Goal: Find specific page/section: Find specific page/section

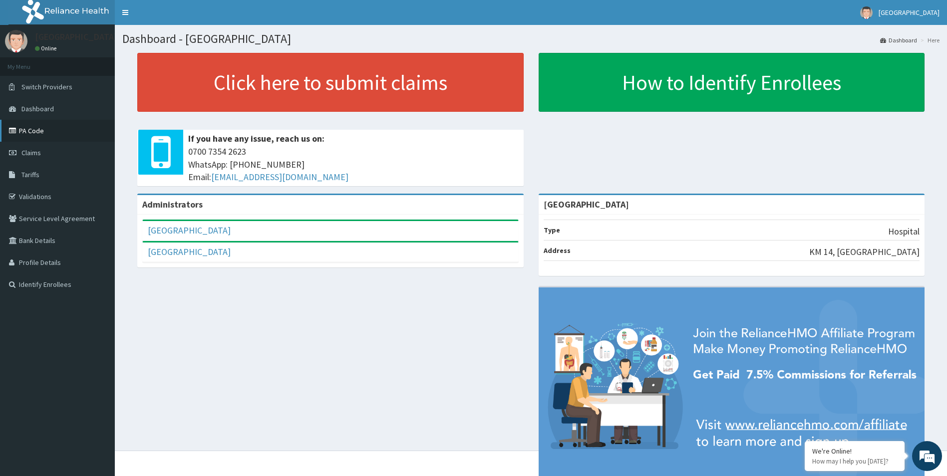
click at [60, 132] on link "PA Code" at bounding box center [57, 131] width 115 height 22
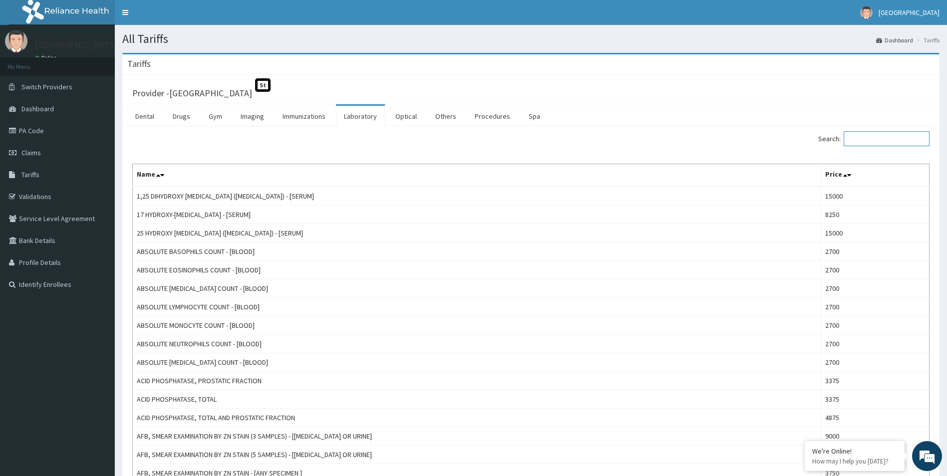
click at [875, 142] on input "Search:" at bounding box center [886, 138] width 86 height 15
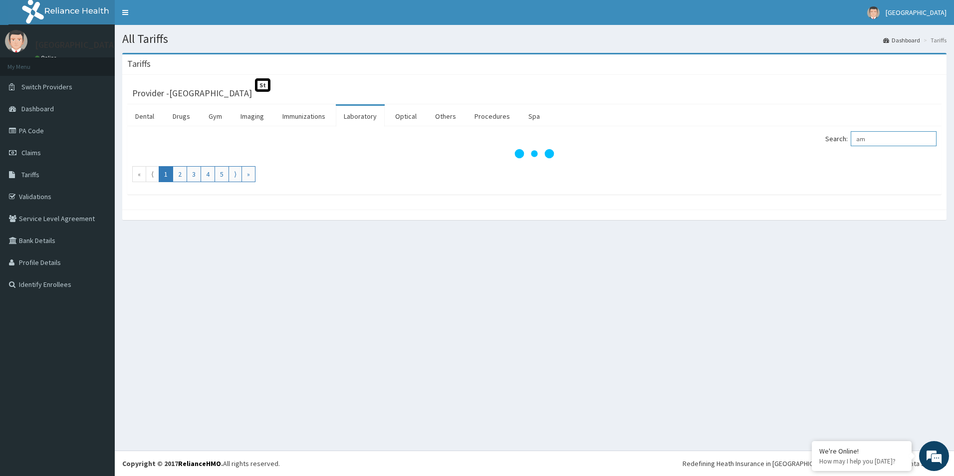
type input "a"
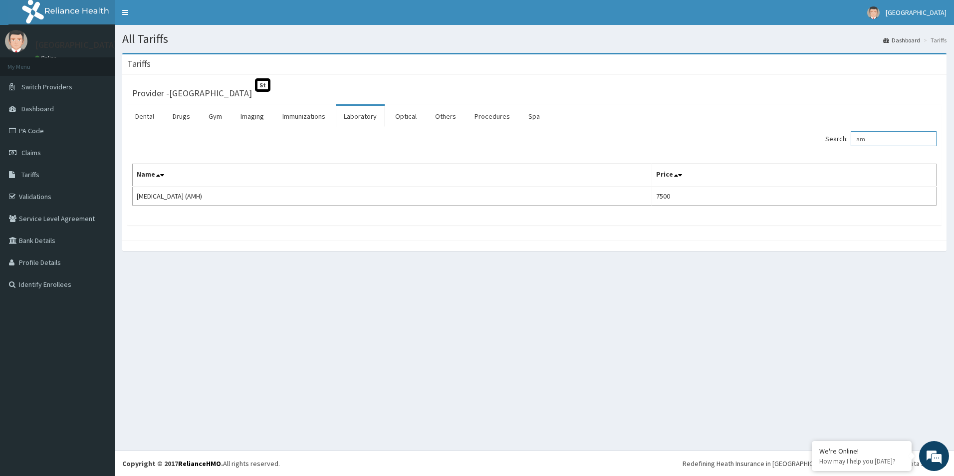
type input "a"
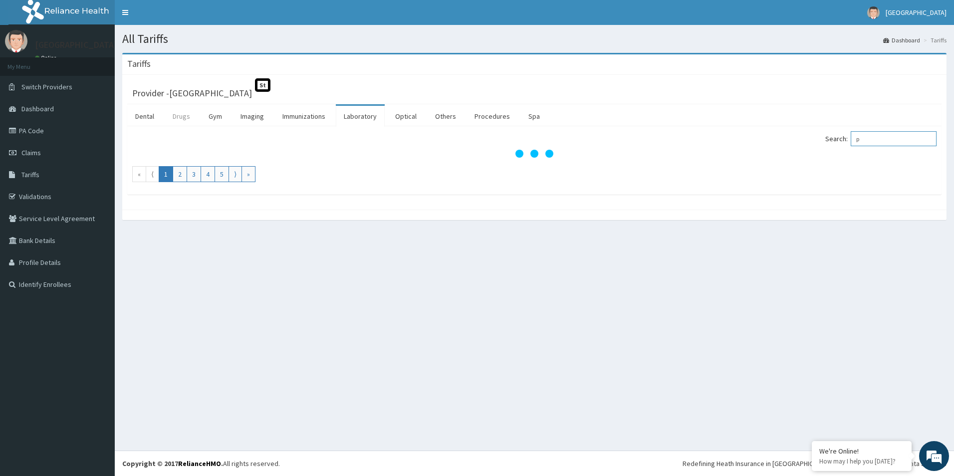
type input "p"
click at [184, 120] on link "Drugs" at bounding box center [181, 116] width 33 height 21
click at [866, 143] on input "Search:" at bounding box center [894, 138] width 86 height 15
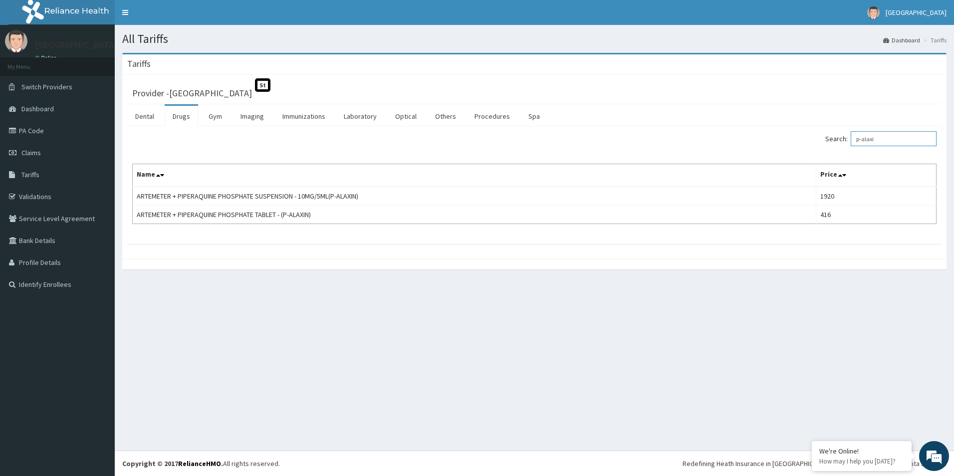
type input "p-alaxi"
click at [36, 131] on link "PA Code" at bounding box center [57, 131] width 115 height 22
